Goal: Information Seeking & Learning: Learn about a topic

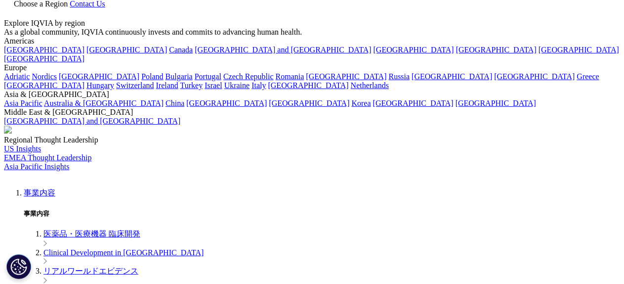
scroll to position [73, 0]
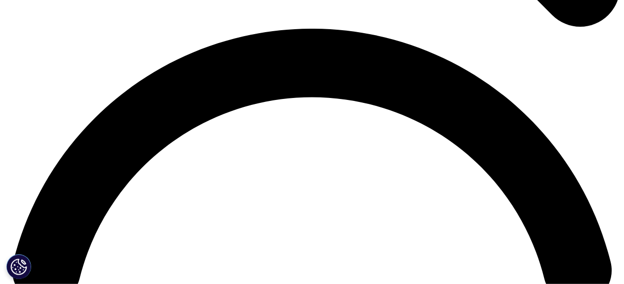
scroll to position [1236, 0]
